Goal: Entertainment & Leisure: Browse casually

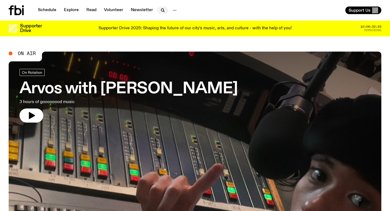
click at [162, 8] on icon "button" at bounding box center [163, 10] width 7 height 7
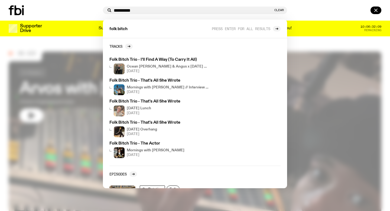
type input "**********"
click at [279, 10] on button "Clear" at bounding box center [278, 10] width 9 height 3
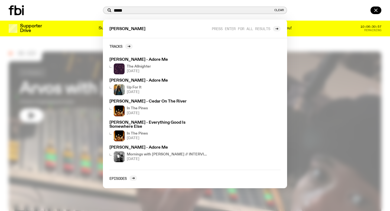
type input "*****"
click at [281, 10] on button "Clear" at bounding box center [278, 10] width 9 height 3
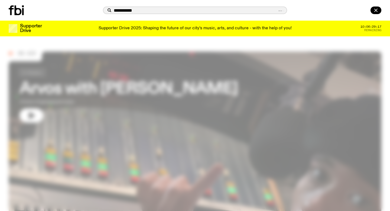
type input "**********"
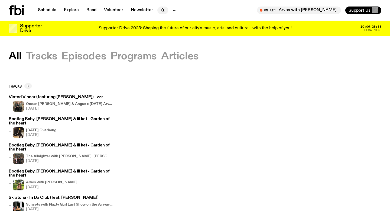
click at [162, 10] on icon "button" at bounding box center [163, 10] width 7 height 7
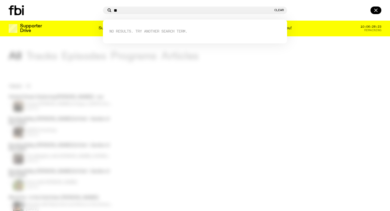
type input "*"
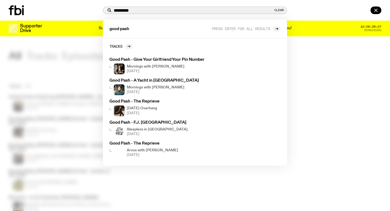
type input "*********"
click at [279, 8] on div "********* Clear" at bounding box center [195, 11] width 184 height 8
click at [277, 9] on button "Clear" at bounding box center [278, 10] width 9 height 3
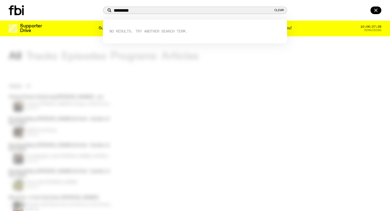
type input "*********"
click at [279, 10] on button "Clear" at bounding box center [278, 10] width 9 height 3
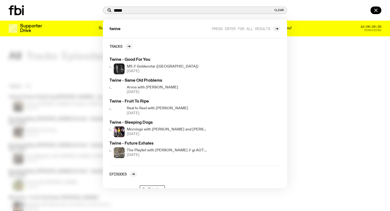
type input "*****"
click at [75, 44] on div at bounding box center [195, 105] width 390 height 211
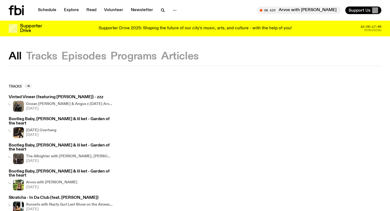
click at [41, 57] on button "Tracks" at bounding box center [41, 56] width 31 height 10
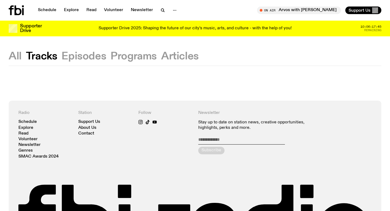
click at [12, 58] on button "All" at bounding box center [15, 56] width 13 height 10
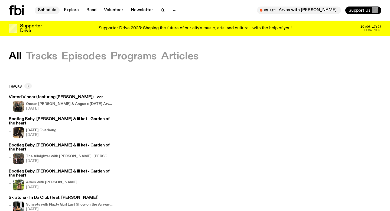
click at [44, 11] on link "Schedule" at bounding box center [47, 11] width 25 height 8
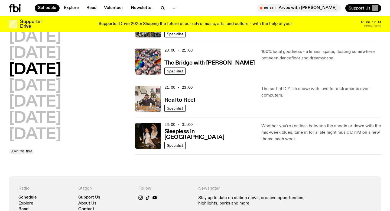
scroll to position [267, 0]
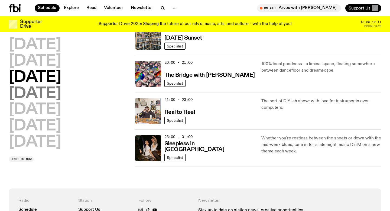
click at [58, 95] on h2 "[DATE]" at bounding box center [35, 93] width 53 height 15
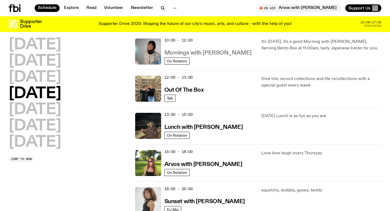
scroll to position [90, 0]
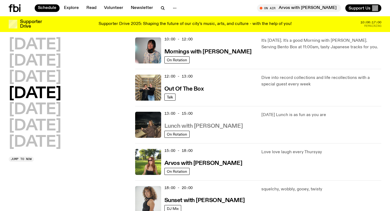
click at [211, 125] on h3 "Lunch with [PERSON_NAME]" at bounding box center [203, 126] width 78 height 6
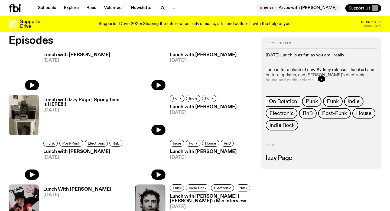
scroll to position [258, 0]
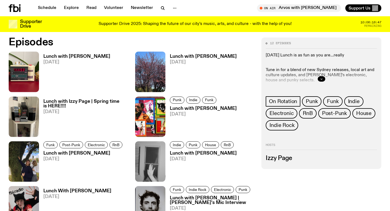
click at [73, 55] on h3 "Lunch with [PERSON_NAME]" at bounding box center [76, 56] width 67 height 5
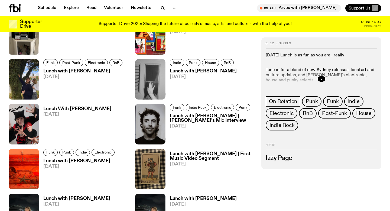
scroll to position [341, 0]
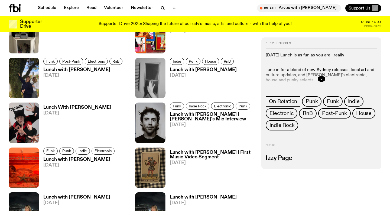
click at [190, 118] on h3 "Lunch with [PERSON_NAME] | [PERSON_NAME]'s Mic Interview" at bounding box center [212, 116] width 85 height 9
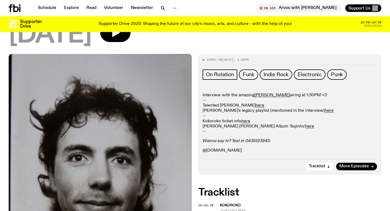
scroll to position [99, 0]
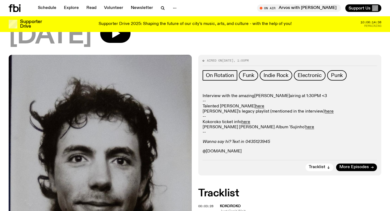
click at [265, 94] on link "[PERSON_NAME]" at bounding box center [271, 96] width 35 height 4
click at [50, 7] on link "Schedule" at bounding box center [47, 8] width 25 height 8
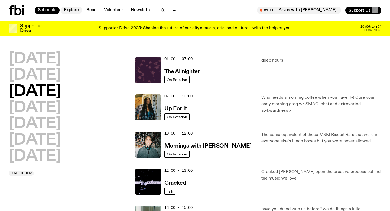
click at [73, 7] on link "Explore" at bounding box center [71, 11] width 21 height 8
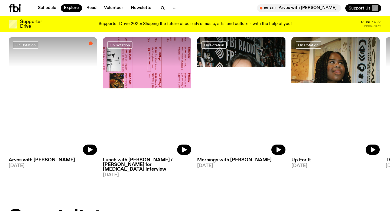
scroll to position [225, 0]
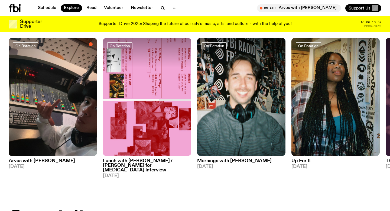
click at [134, 161] on h3 "Lunch with [PERSON_NAME] / [PERSON_NAME] for [MEDICAL_DATA] Interview" at bounding box center [147, 165] width 88 height 14
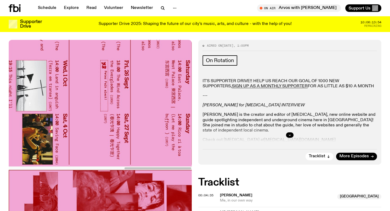
scroll to position [117, 0]
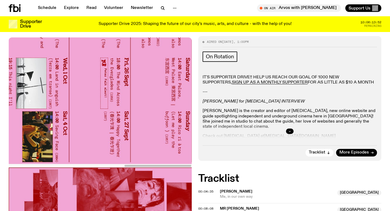
click at [291, 131] on icon "button" at bounding box center [289, 130] width 3 height 3
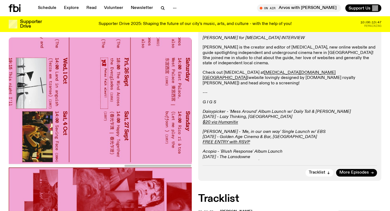
scroll to position [181, 0]
click at [246, 90] on p "---" at bounding box center [290, 92] width 174 height 5
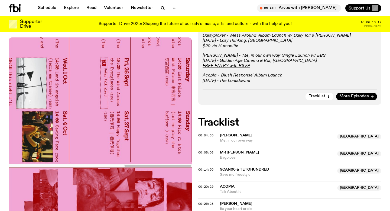
scroll to position [257, 0]
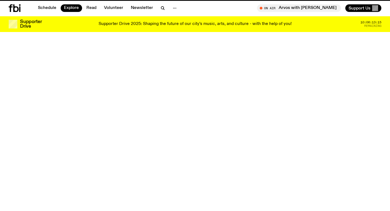
scroll to position [225, 0]
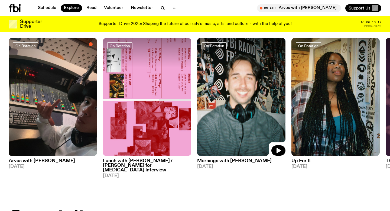
click at [244, 102] on img at bounding box center [241, 97] width 88 height 118
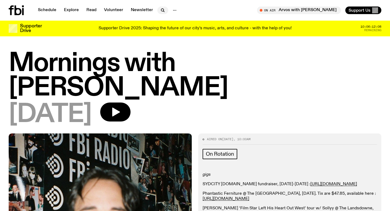
click at [160, 11] on icon "button" at bounding box center [163, 10] width 7 height 7
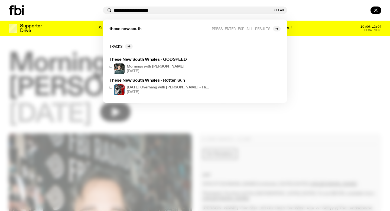
type input "**********"
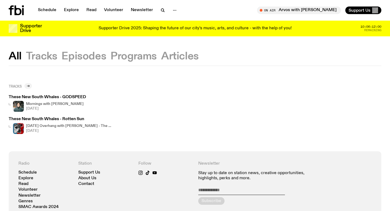
click at [28, 86] on icon at bounding box center [28, 85] width 3 height 3
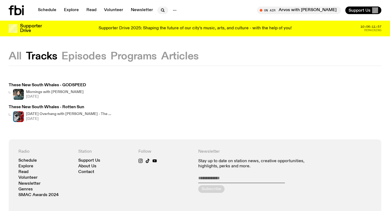
click at [160, 11] on icon "button" at bounding box center [163, 10] width 7 height 7
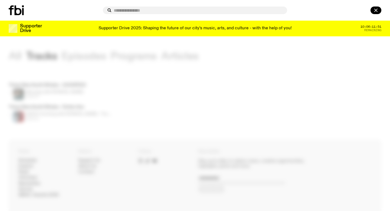
click at [177, 95] on div at bounding box center [195, 105] width 390 height 211
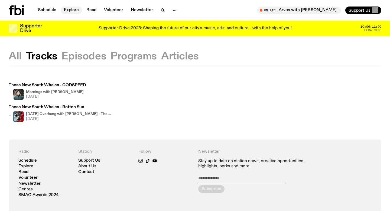
click at [75, 9] on link "Explore" at bounding box center [71, 11] width 21 height 8
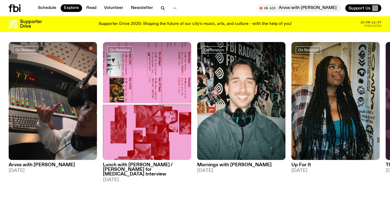
scroll to position [197, 0]
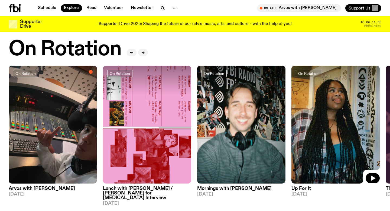
click at [332, 121] on img at bounding box center [335, 125] width 88 height 118
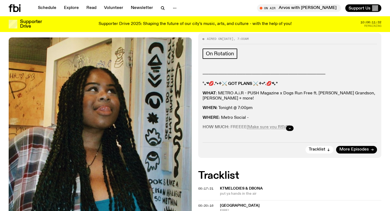
scroll to position [99, 0]
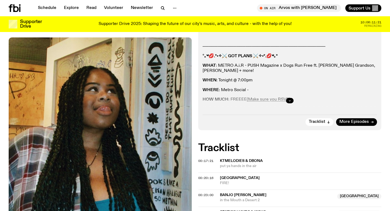
click at [290, 99] on icon "button" at bounding box center [289, 100] width 3 height 3
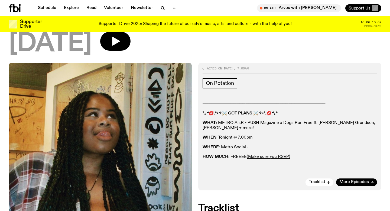
scroll to position [0, 0]
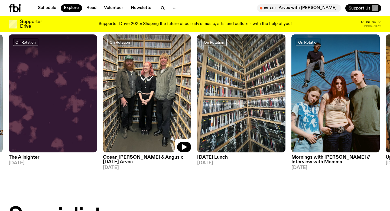
scroll to position [233, 0]
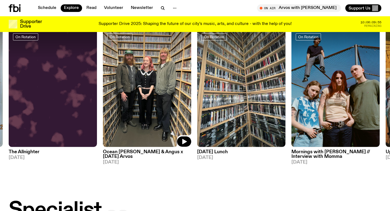
click at [143, 111] on img at bounding box center [147, 88] width 88 height 118
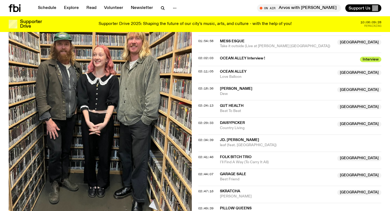
scroll to position [703, 0]
